Goal: Information Seeking & Learning: Learn about a topic

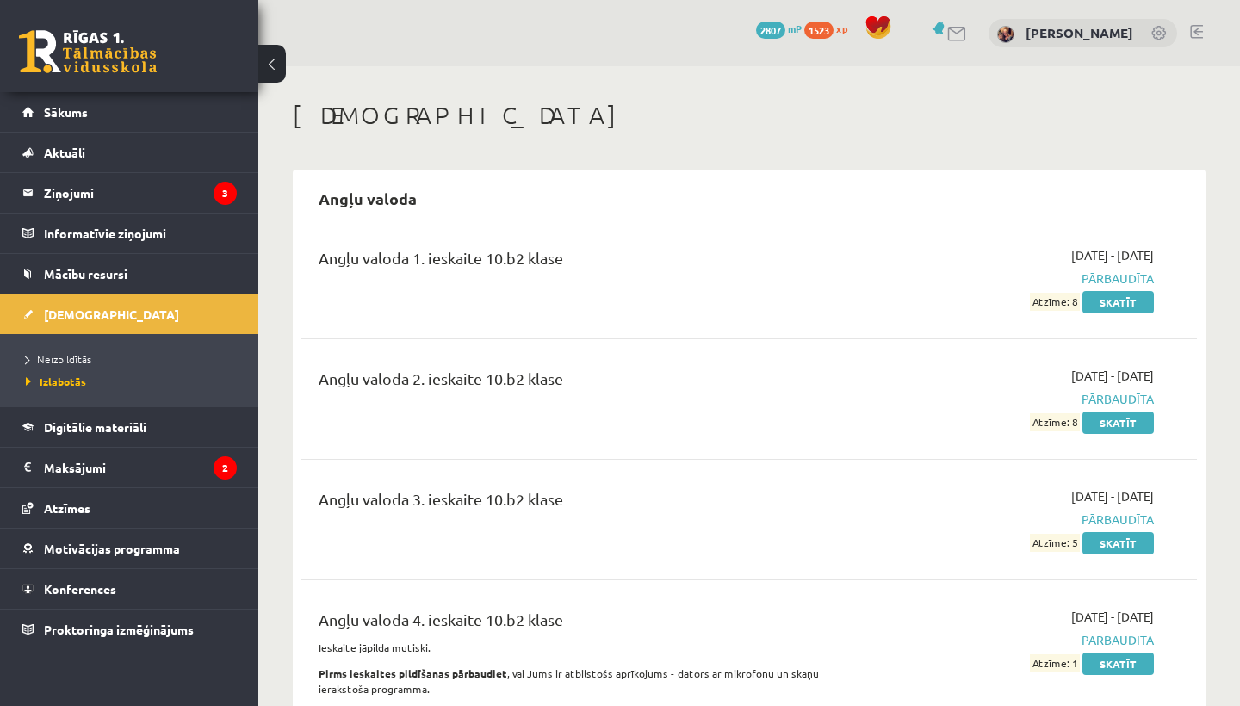
click at [69, 362] on span "Neizpildītās" at bounding box center [58, 359] width 65 height 14
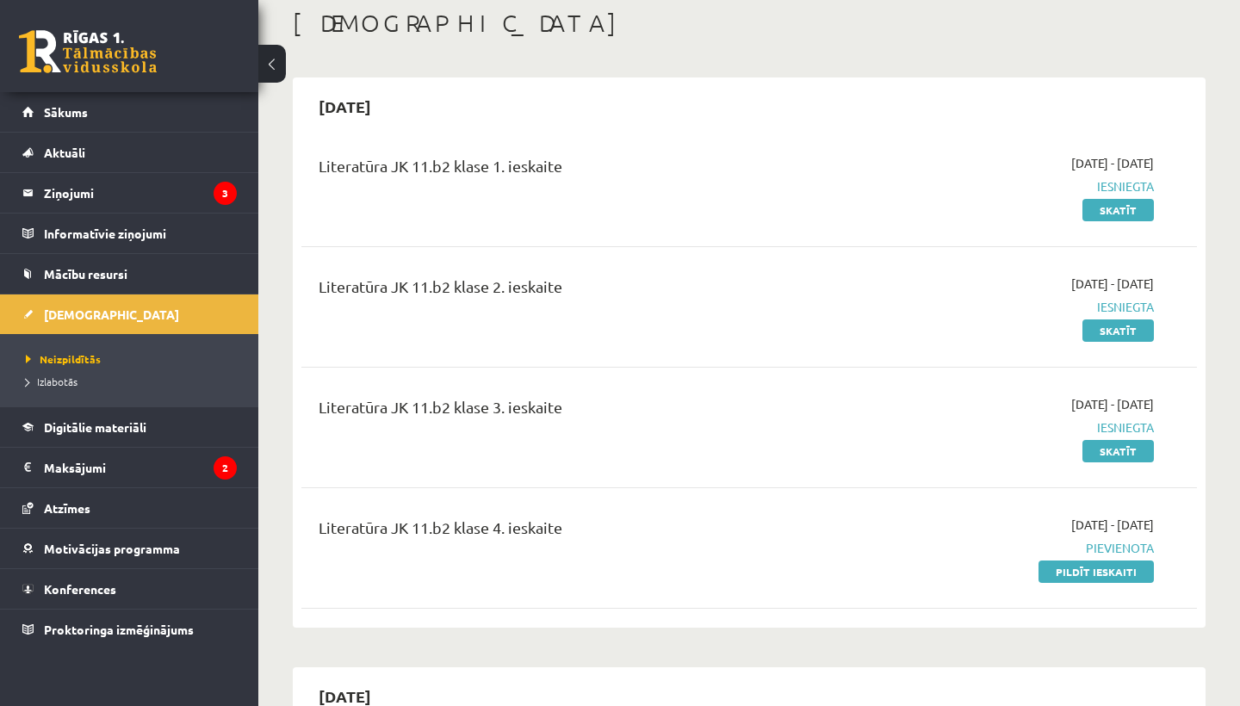
scroll to position [96, 0]
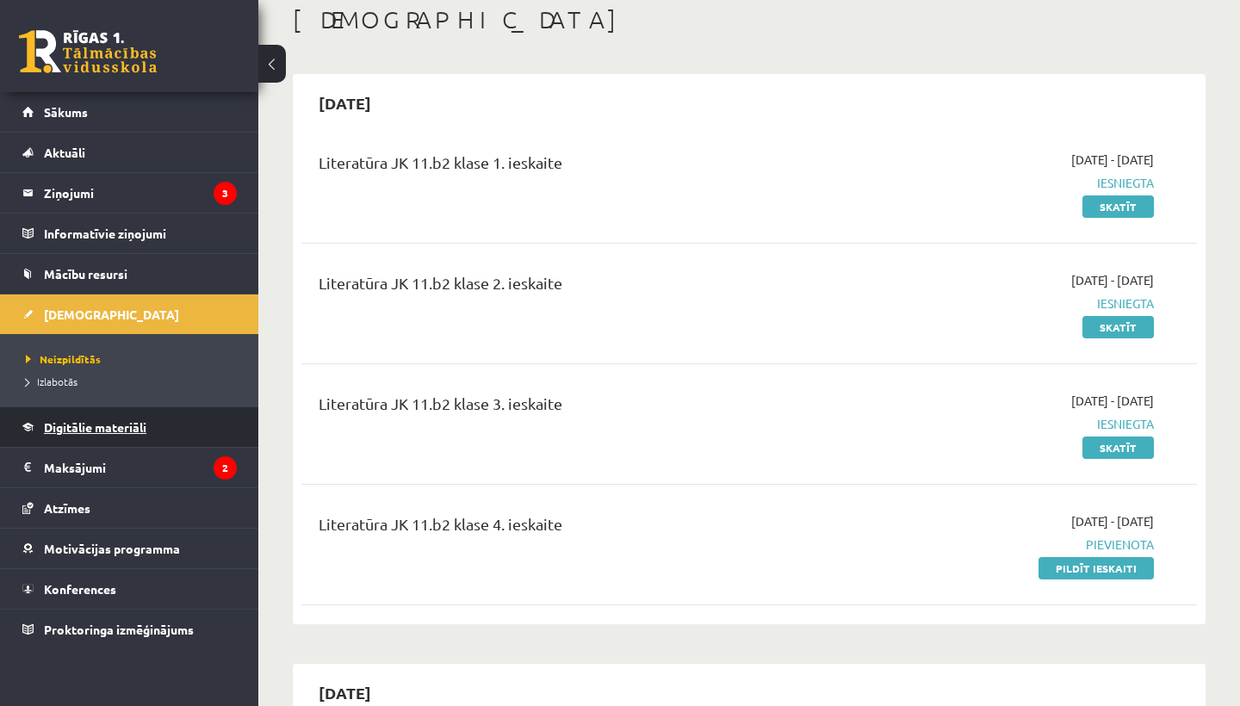
click at [80, 424] on span "Digitālie materiāli" at bounding box center [95, 427] width 102 height 16
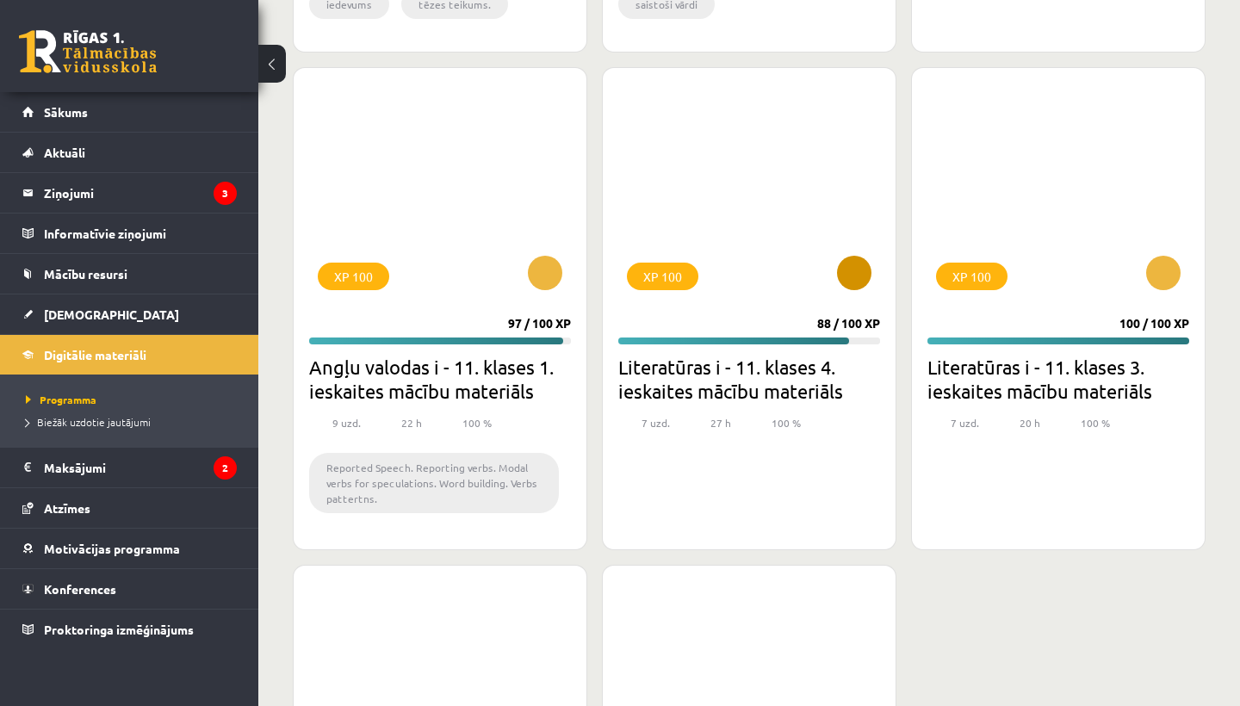
scroll to position [5554, 0]
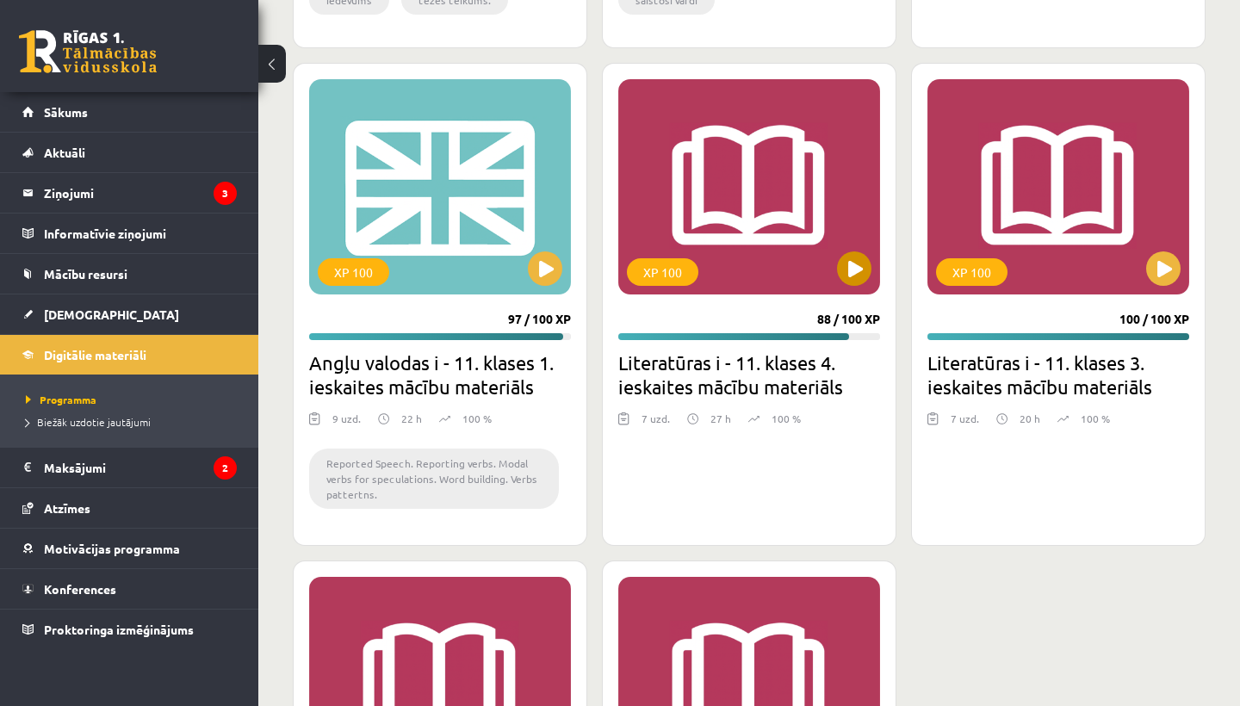
click at [862, 275] on button at bounding box center [854, 268] width 34 height 34
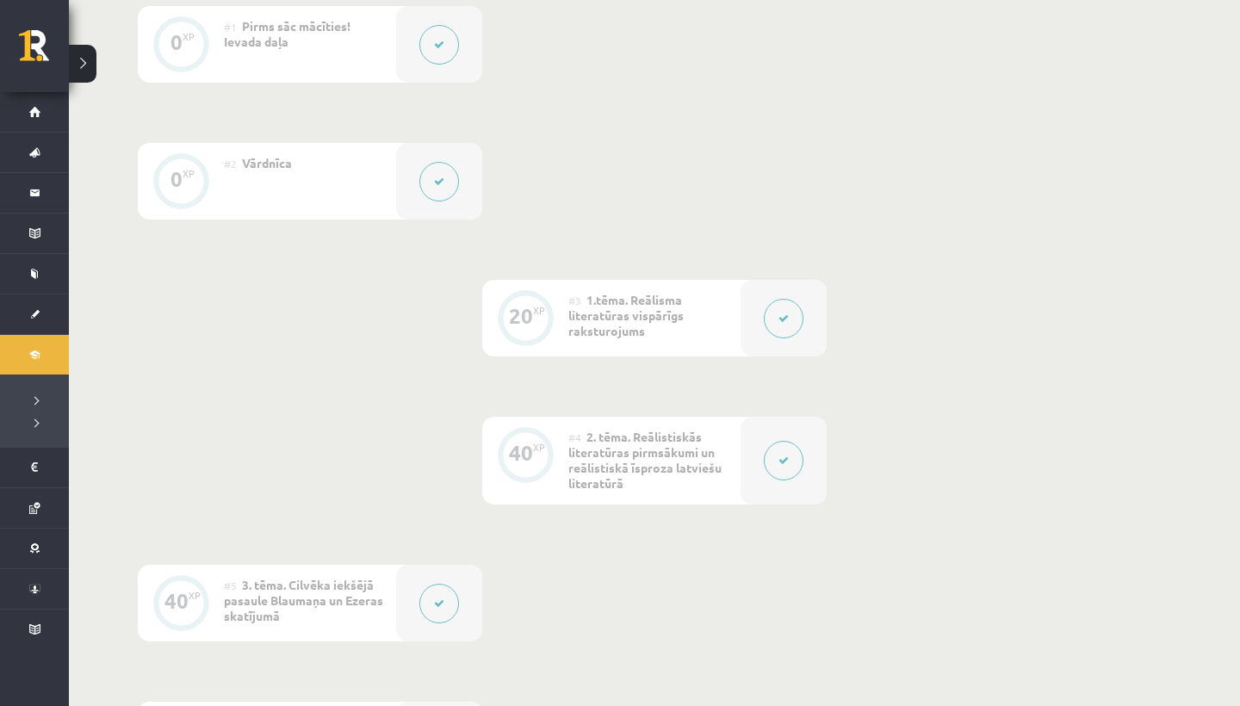
scroll to position [449, 0]
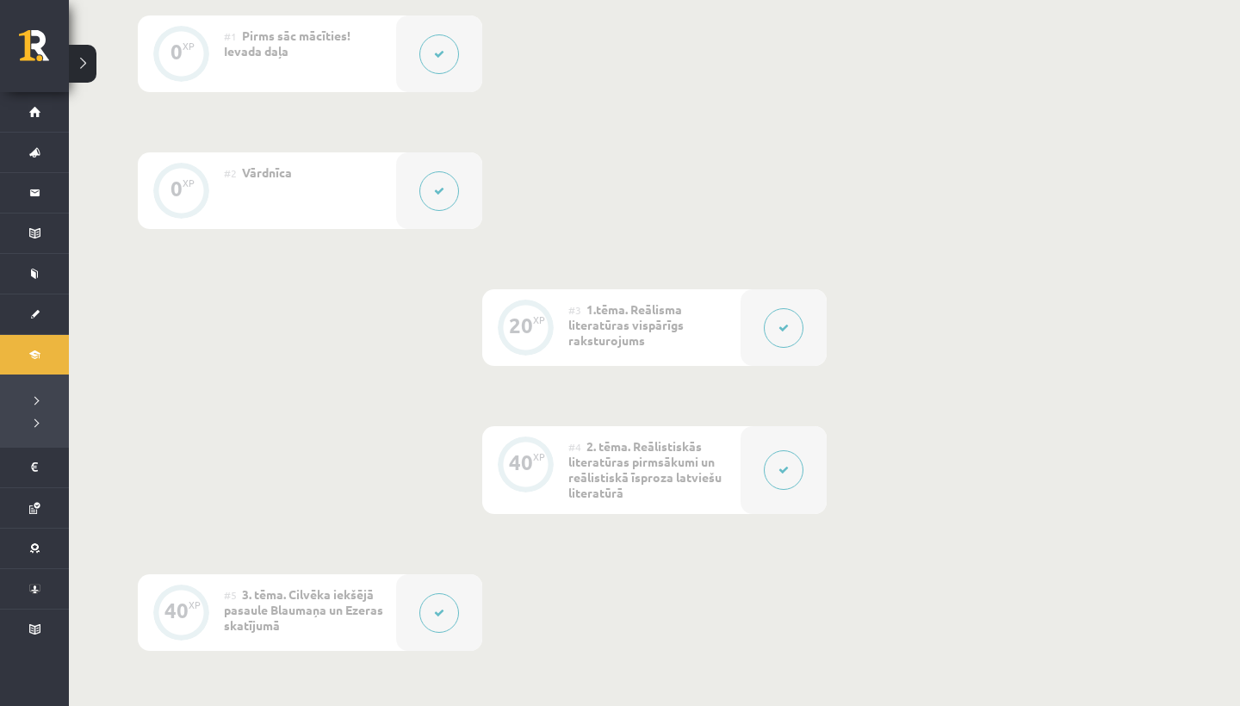
click at [429, 189] on button at bounding box center [439, 191] width 40 height 40
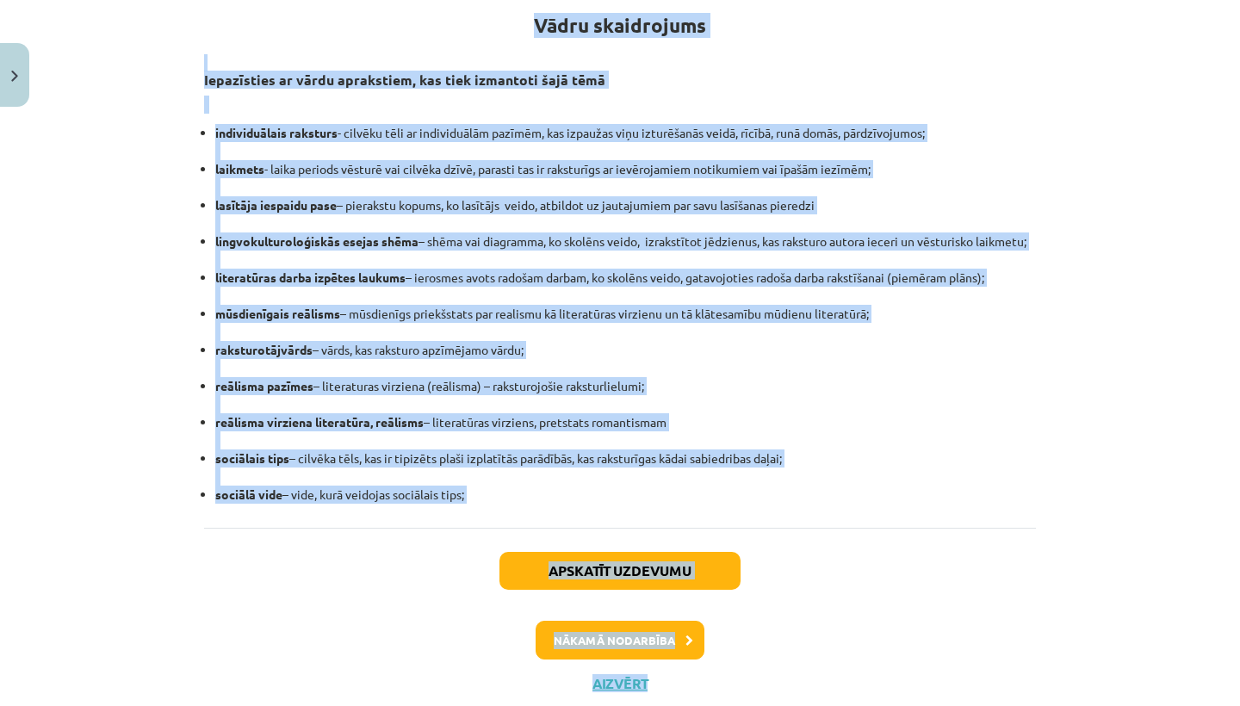
scroll to position [365, 0]
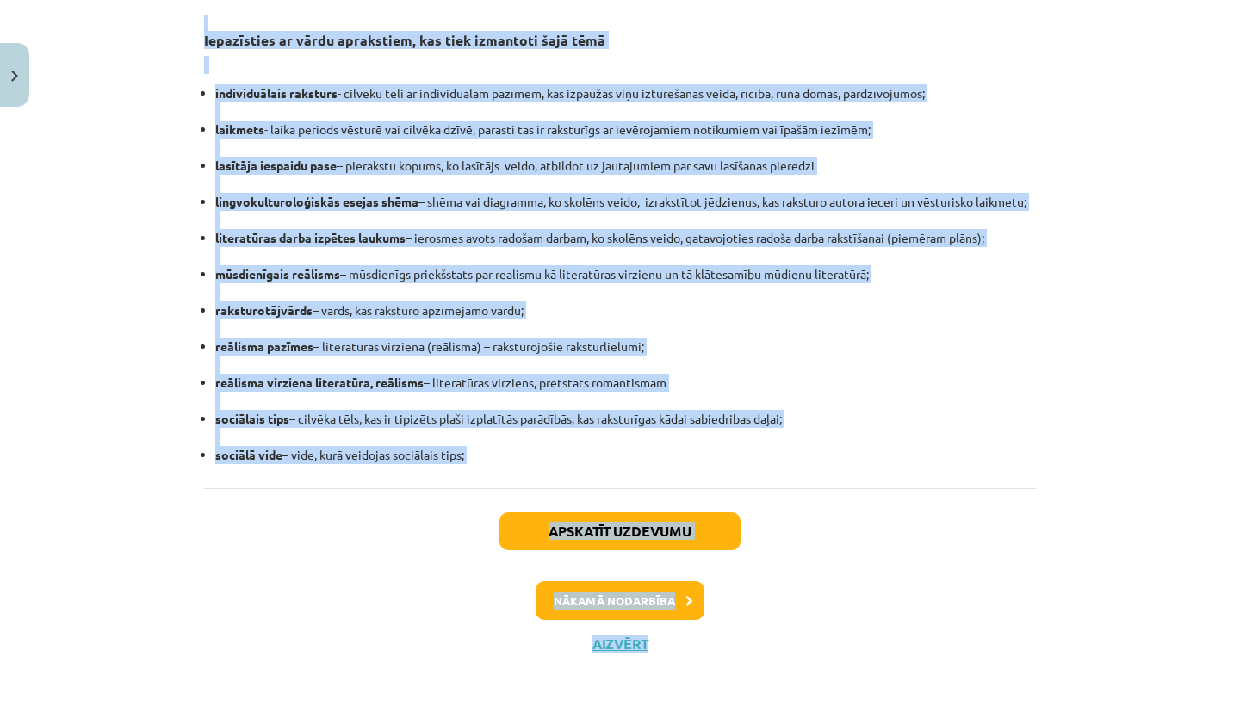
drag, startPoint x: 534, startPoint y: 352, endPoint x: 783, endPoint y: 449, distance: 266.9
click at [784, 450] on div "Vādru skaidrojums Iepazīsties ar vārdu aprakstiem, kas tiek izmantoti šajā tēmā…" at bounding box center [620, 203] width 832 height 521
copy div "Lorem ipsumdolors Ametconsect ad elits doeiusmodt, inc utla etdolorem aliq enim…"
click at [658, 600] on button "Nākamā nodarbība" at bounding box center [620, 601] width 169 height 40
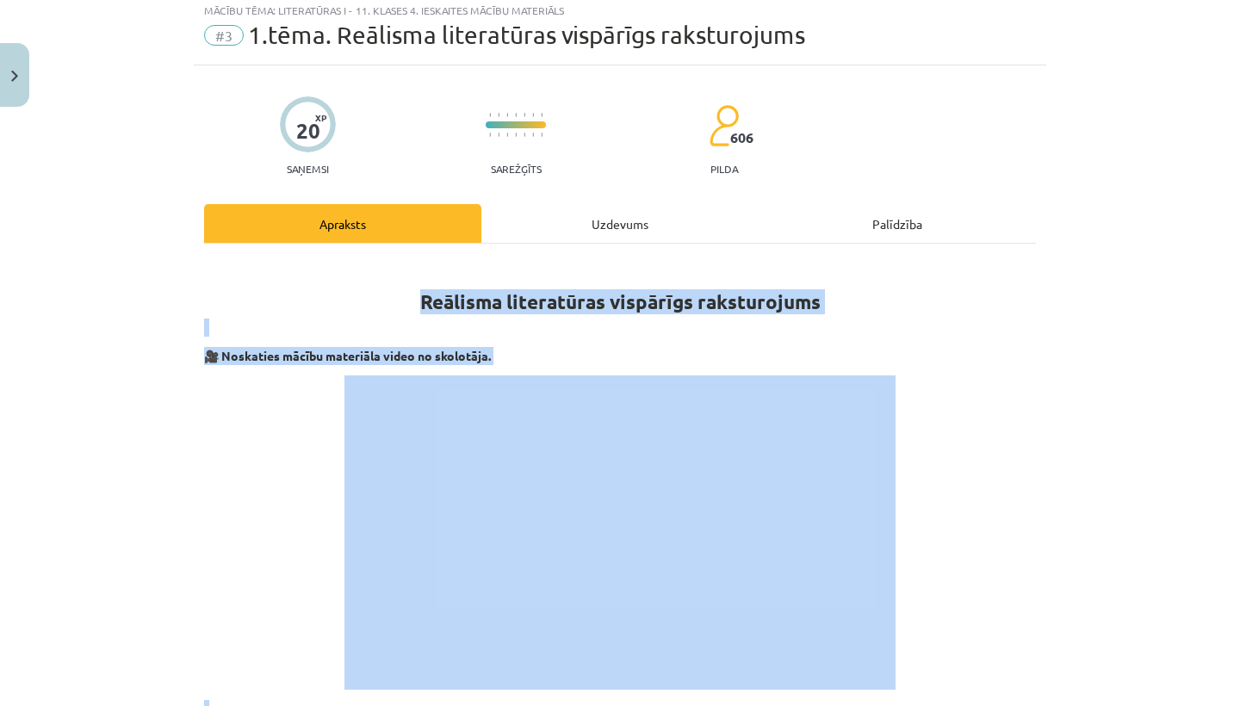
scroll to position [43, 0]
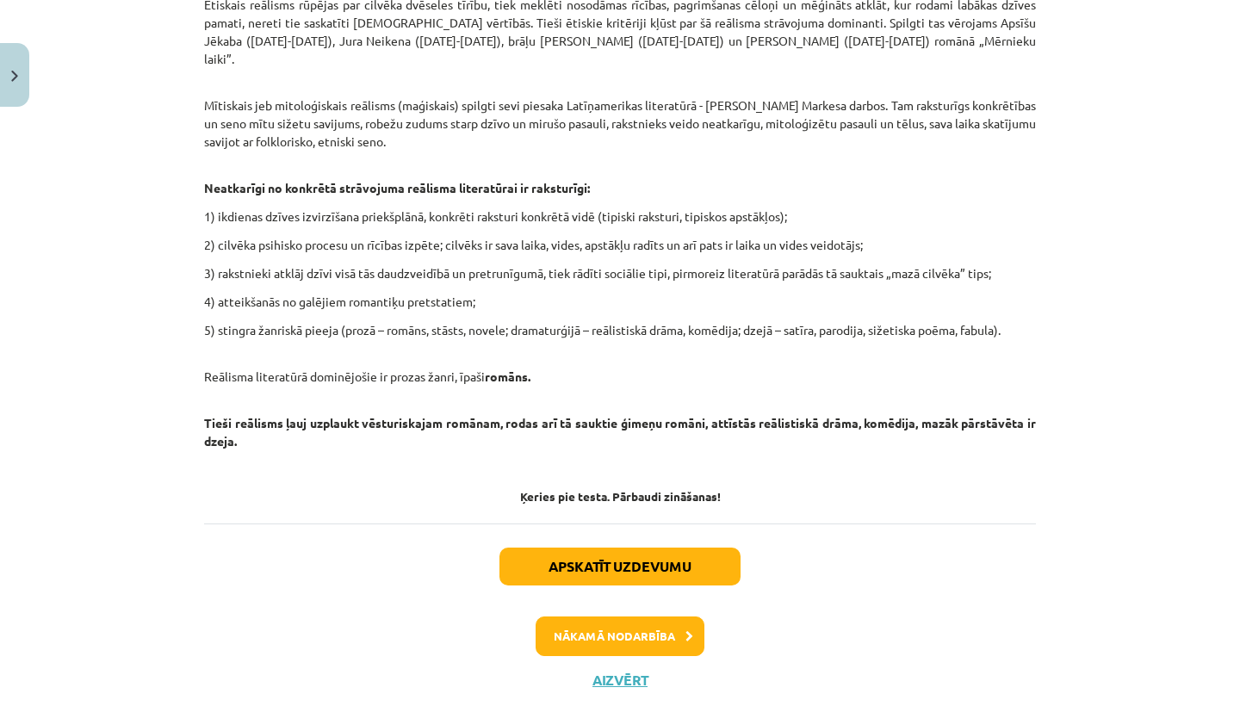
scroll to position [1375, 0]
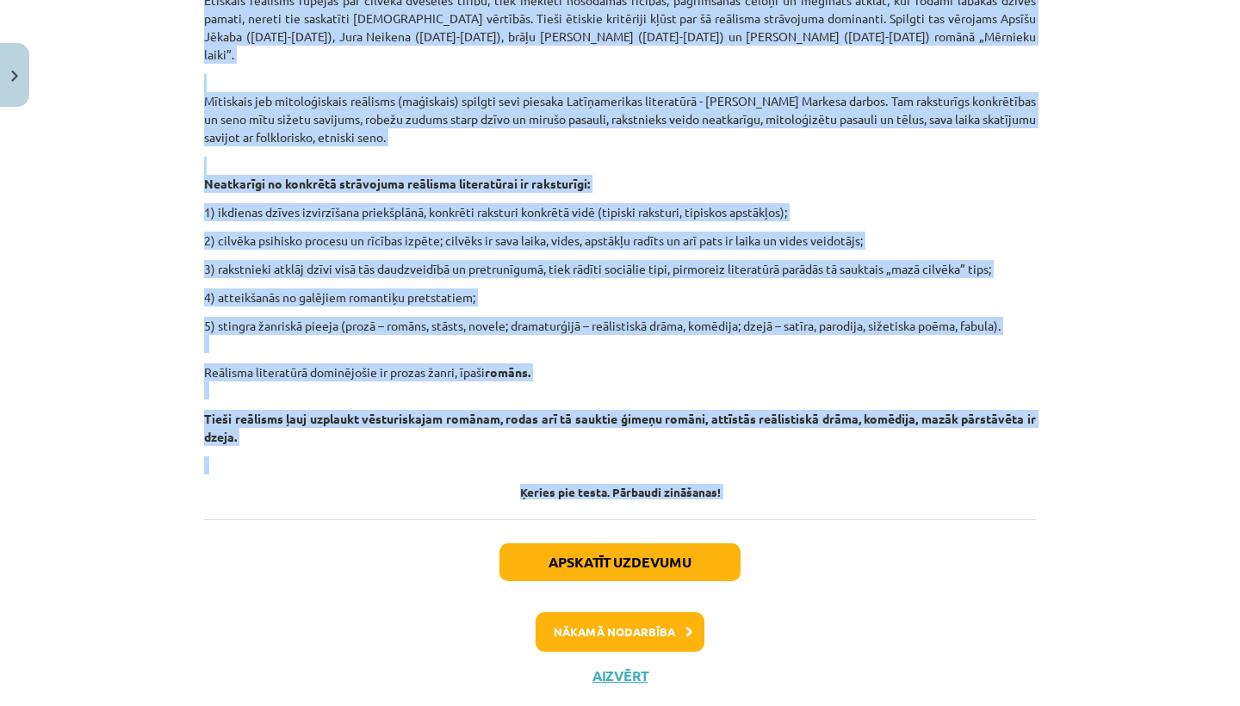
drag, startPoint x: 415, startPoint y: 304, endPoint x: 651, endPoint y: 492, distance: 301.5
copy div "Loremips dolorsitame consectet adipiscingel 🎥 Seddoeius tempor incididun utlab …"
click at [648, 612] on button "Nākamā nodarbība" at bounding box center [620, 632] width 169 height 40
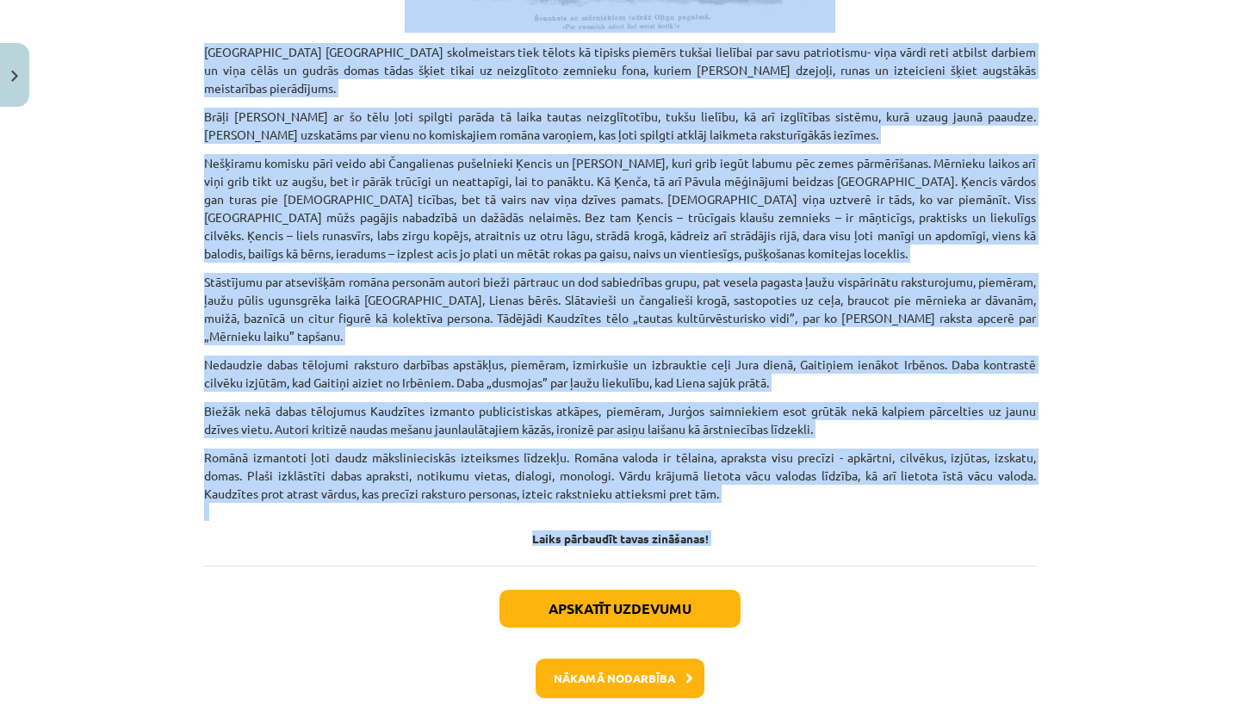
scroll to position [4730, 0]
copy div "Loremips dolorsitame consectet adipiscingel 🎥 Seddoeius tempor incididun utlab …"
click at [615, 660] on button "Nākamā nodarbība" at bounding box center [620, 680] width 169 height 40
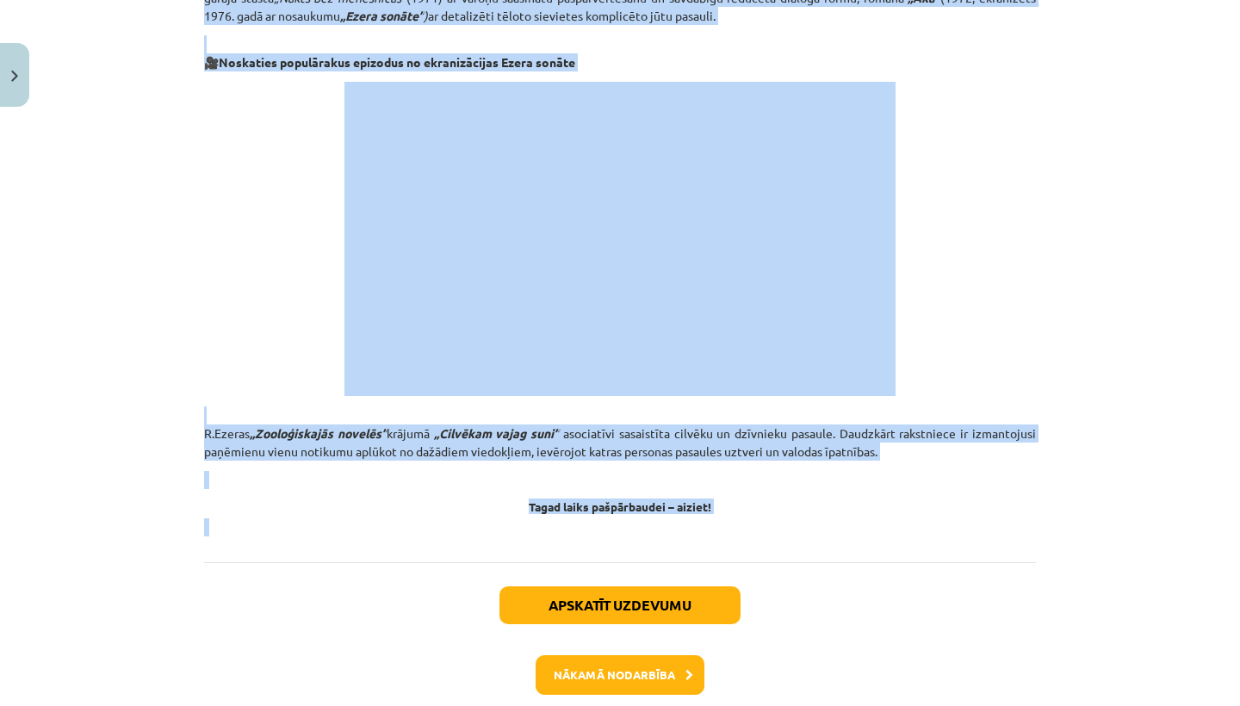
scroll to position [7862, 0]
copy div "Loremips dolorsitame consectet adipiscingel 🎥 Seddoeius tempor incididun utlab …"
click at [675, 656] on button "Nākamā nodarbība" at bounding box center [620, 676] width 169 height 40
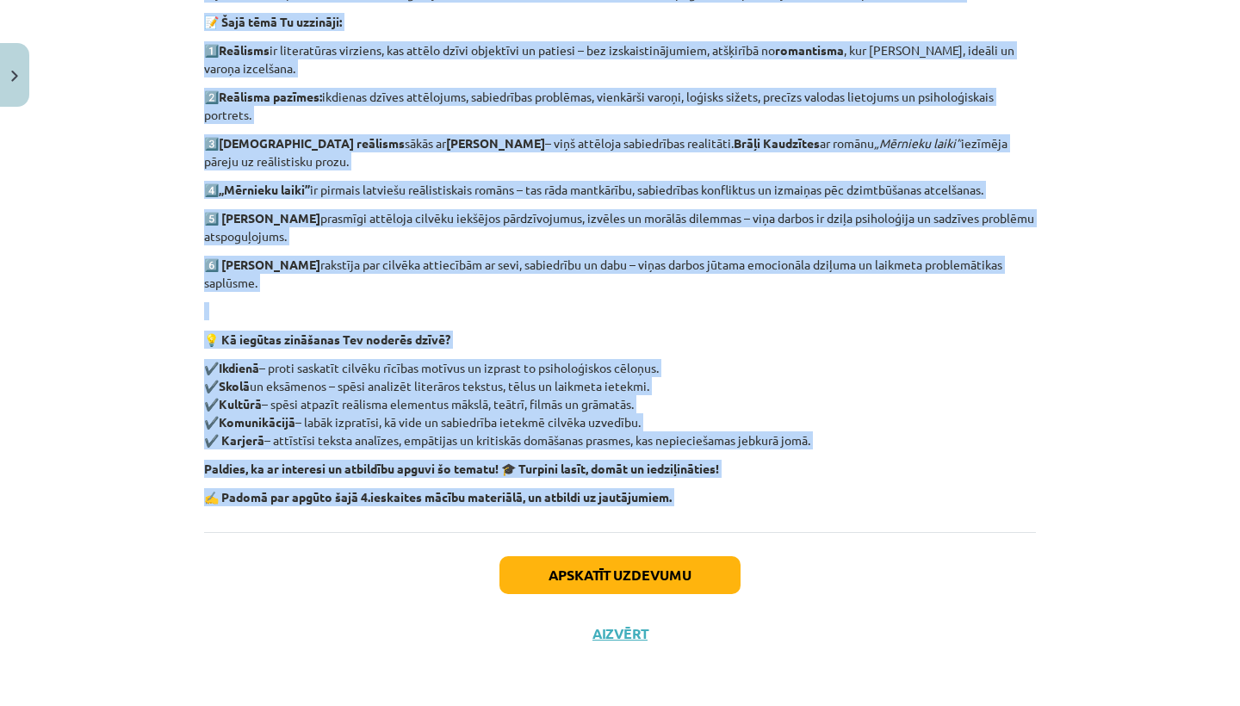
scroll to position [412, 0]
copy div "Loremips dolorsitame consectet adipiscingel 🎥 Seddoeius tempor incididun utlab …"
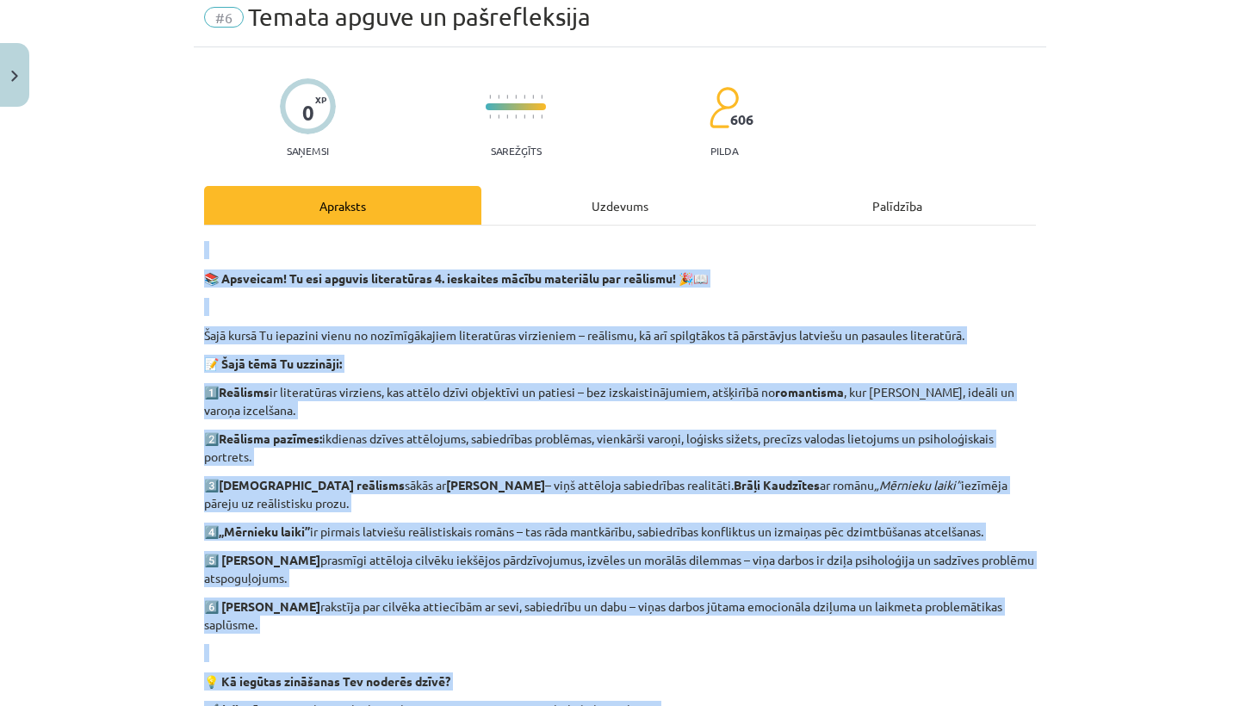
scroll to position [74, 0]
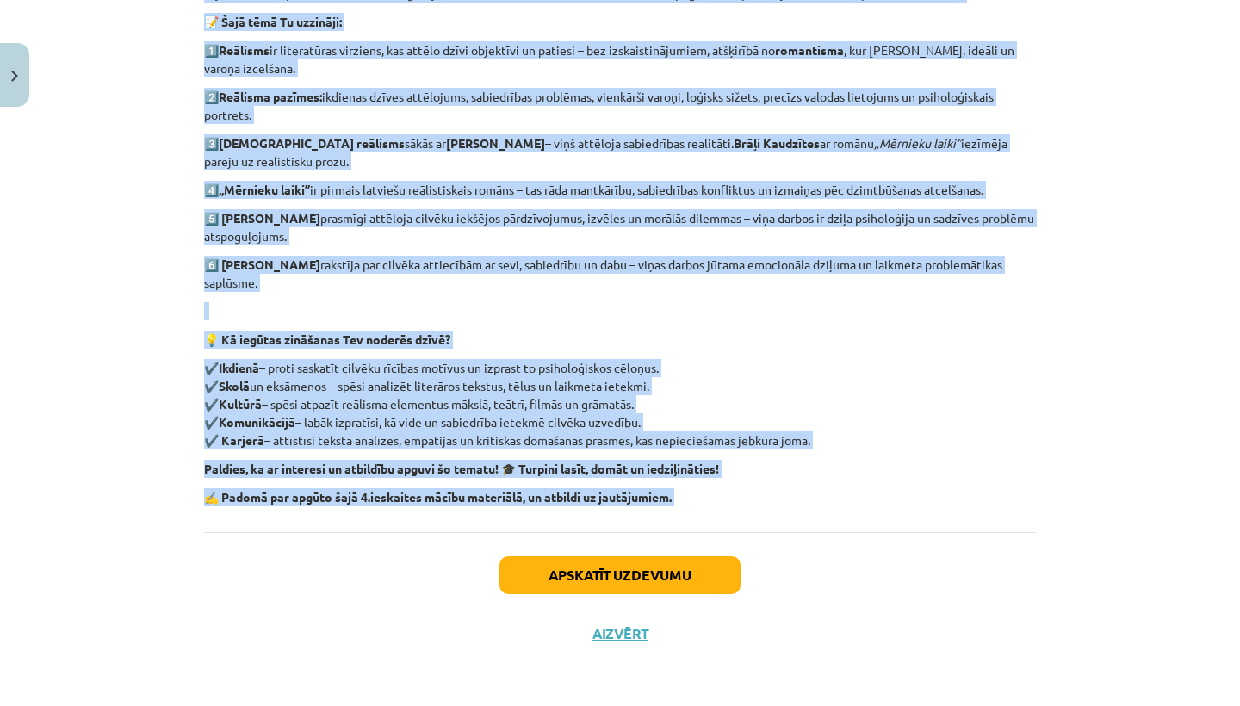
click at [661, 566] on button "Apskatīt uzdevumu" at bounding box center [619, 575] width 241 height 38
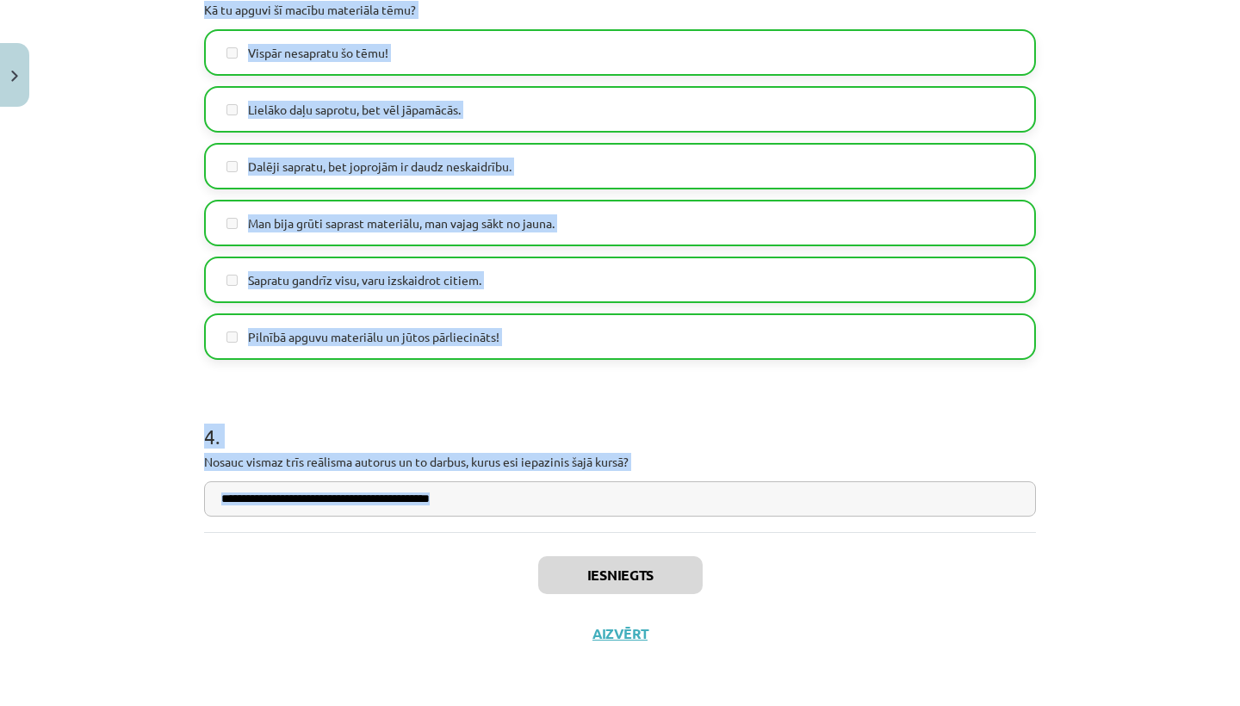
scroll to position [1257, 0]
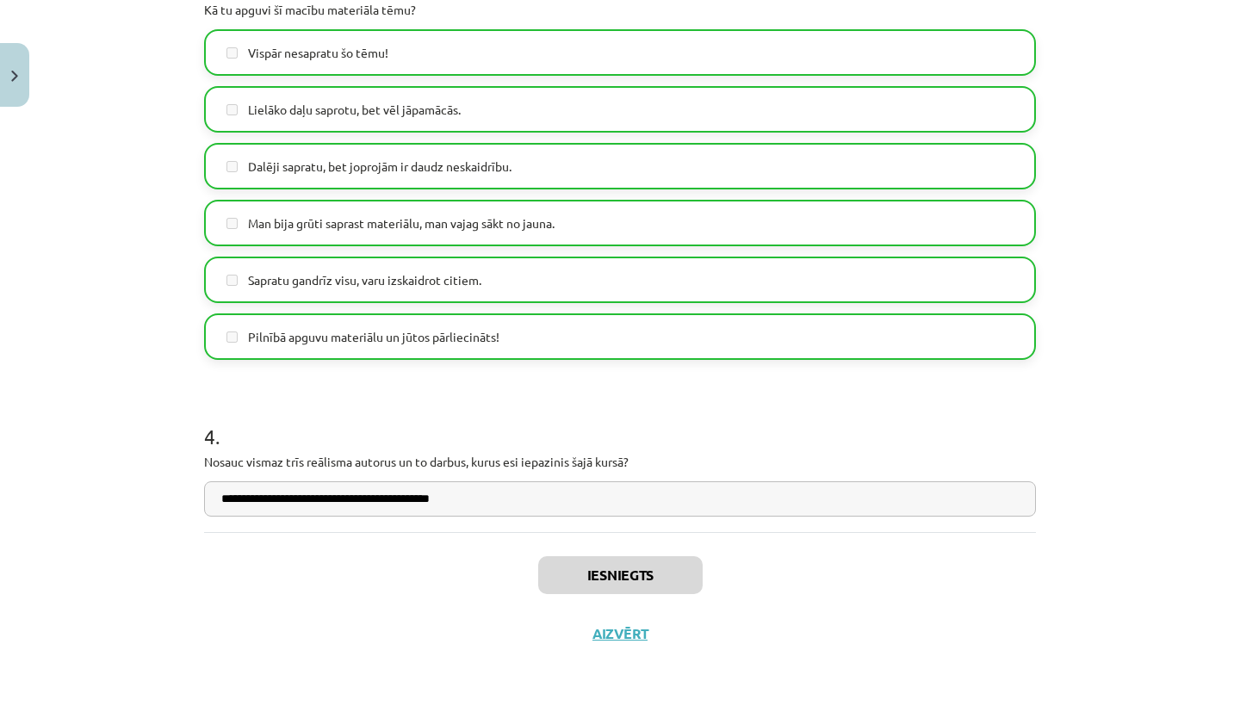
click at [116, 232] on div "**********" at bounding box center [620, 353] width 1240 height 706
click at [4, 78] on button "Close" at bounding box center [14, 75] width 29 height 64
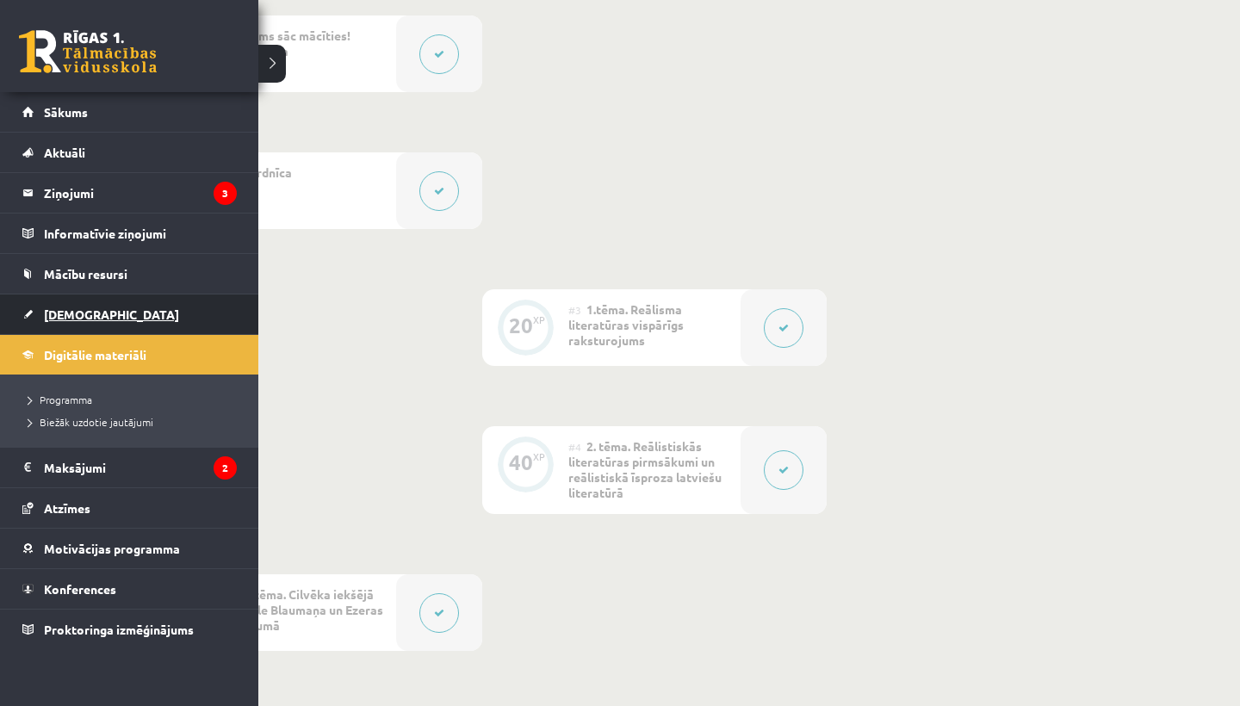
click at [69, 313] on span "[DEMOGRAPHIC_DATA]" at bounding box center [111, 315] width 135 height 16
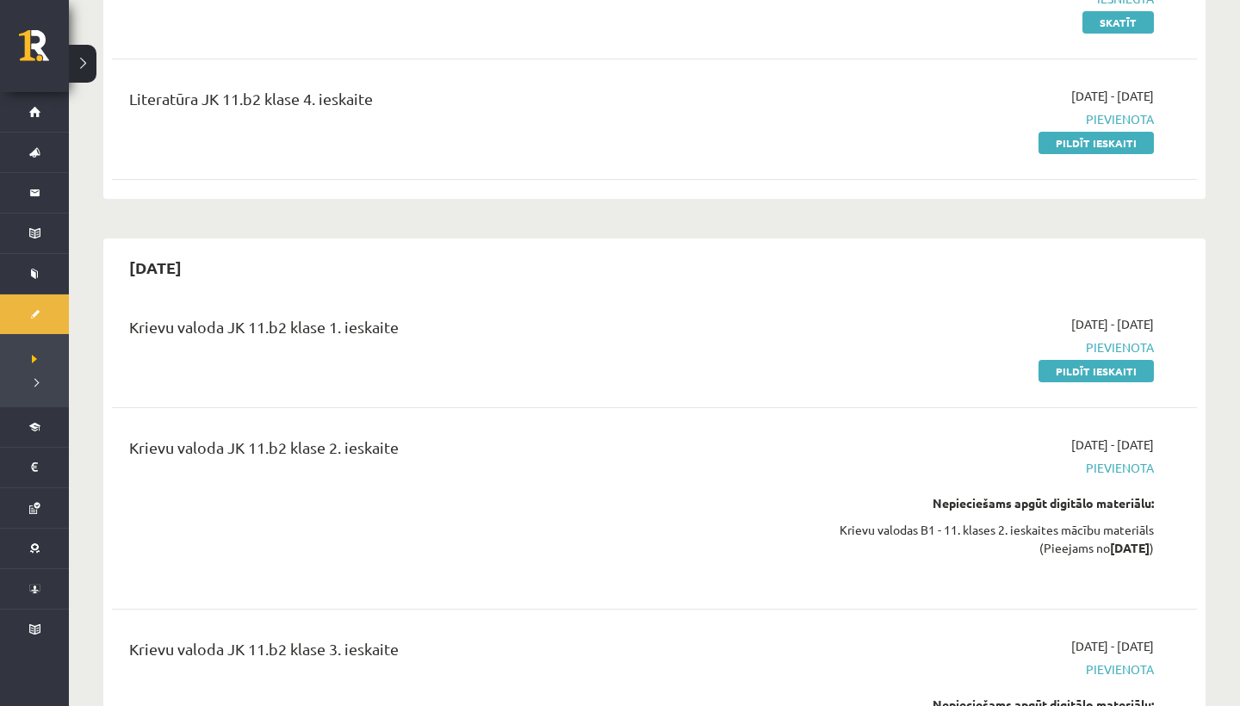
scroll to position [528, 0]
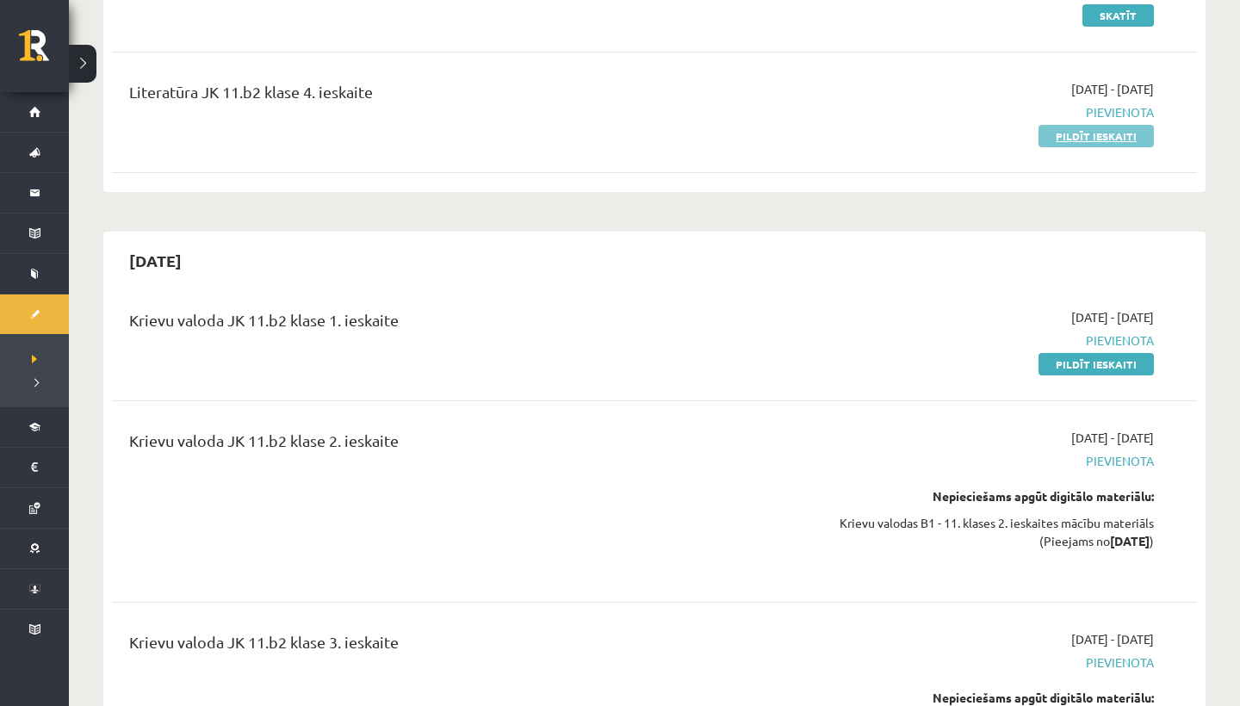
click at [1131, 138] on link "Pildīt ieskaiti" at bounding box center [1096, 136] width 115 height 22
